Goal: Task Accomplishment & Management: Manage account settings

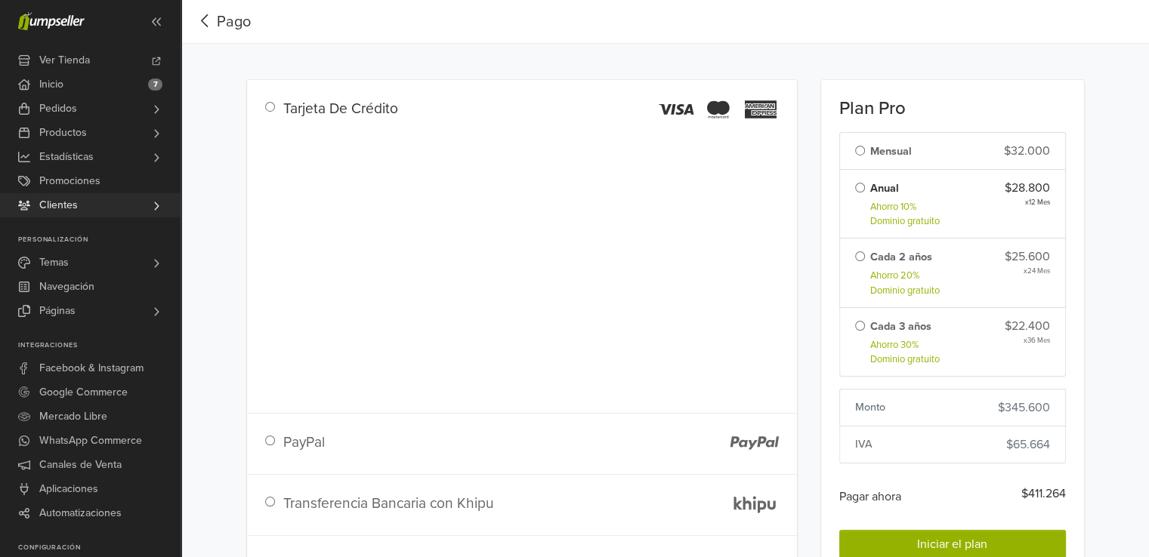
click at [94, 214] on link "Clientes" at bounding box center [90, 205] width 180 height 24
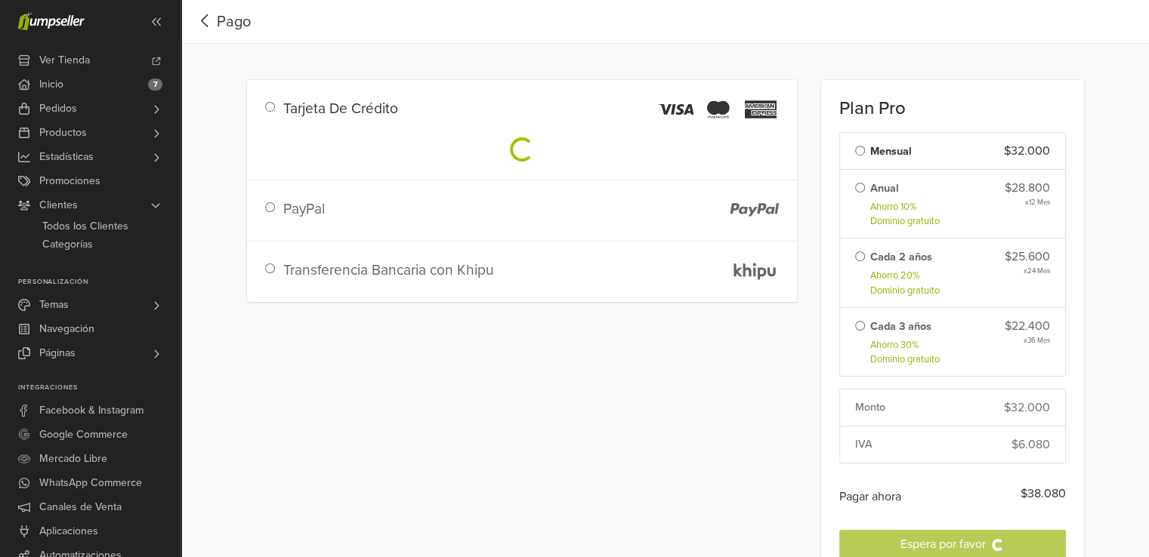
click at [208, 24] on icon "button" at bounding box center [204, 20] width 23 height 19
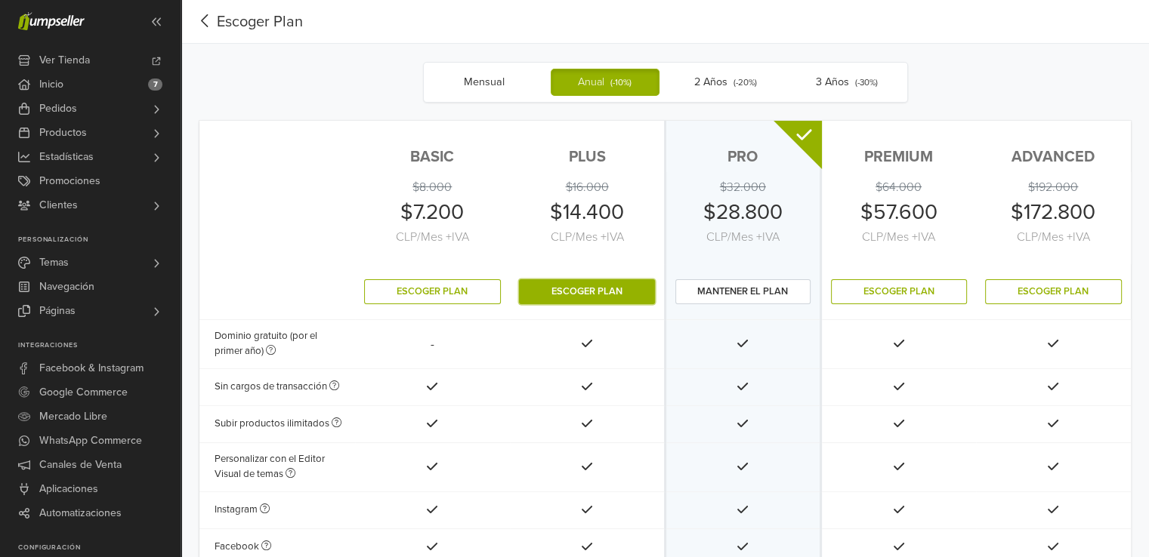
click at [544, 279] on button "Escoger Plan" at bounding box center [587, 291] width 136 height 25
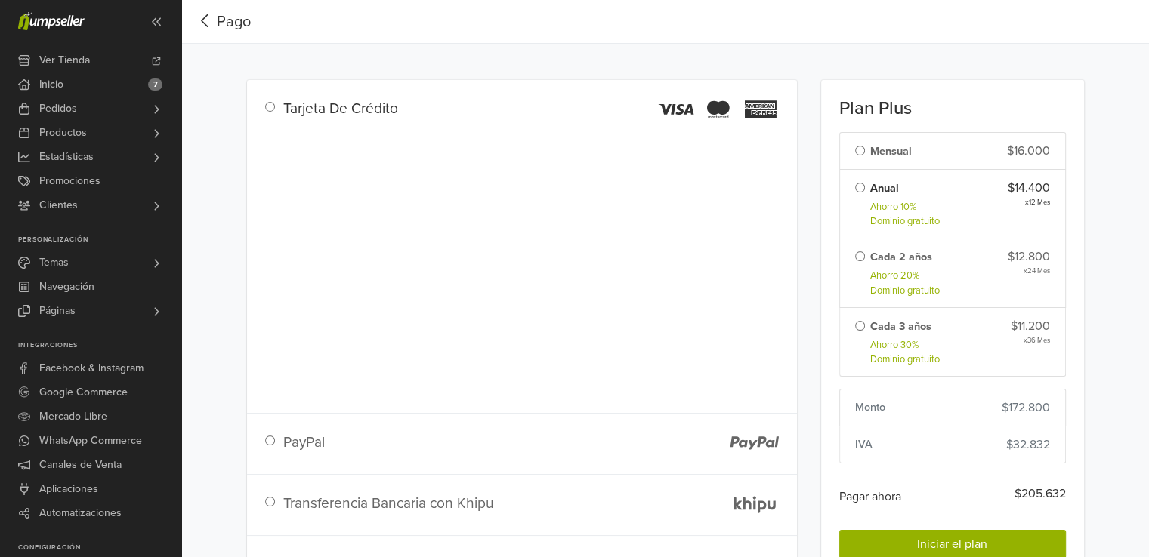
scroll to position [57, 0]
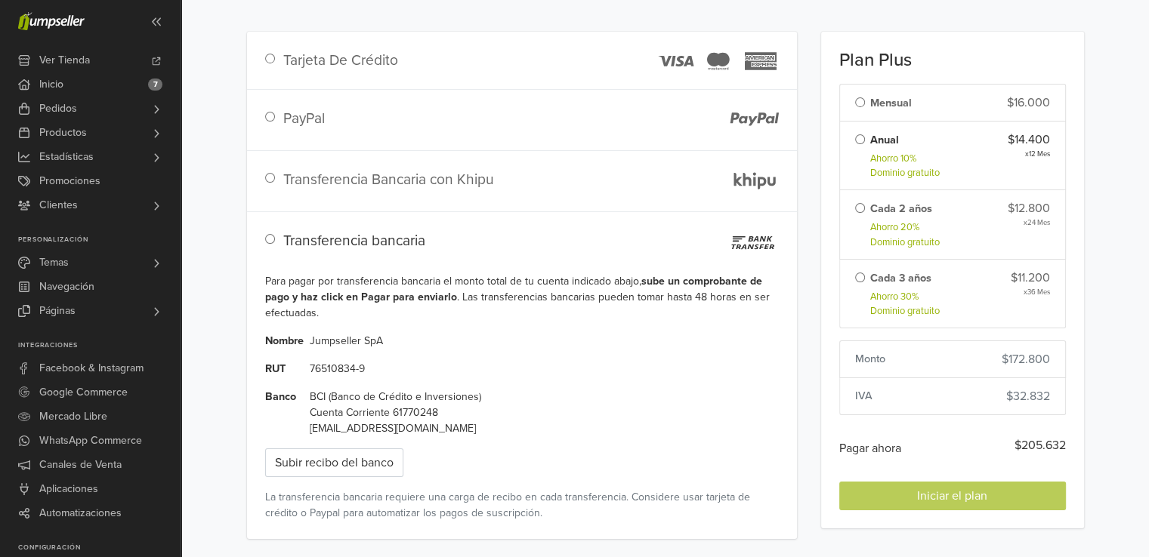
scroll to position [48, 0]
